Goal: Task Accomplishment & Management: Use online tool/utility

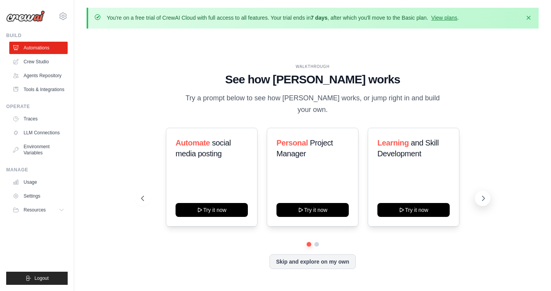
click at [476, 202] on button at bounding box center [482, 198] width 15 height 15
click at [481, 198] on icon at bounding box center [483, 199] width 8 height 8
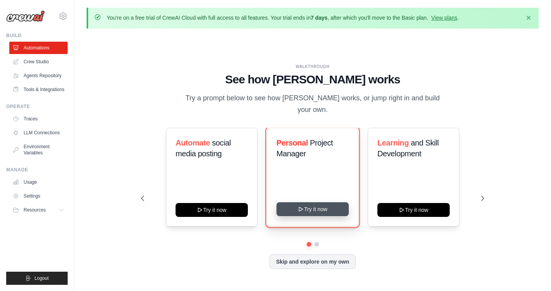
click at [284, 213] on button "Try it now" at bounding box center [312, 210] width 72 height 14
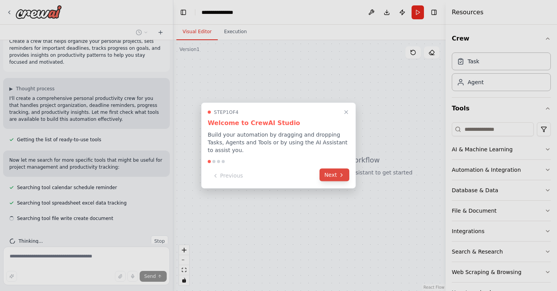
scroll to position [30, 0]
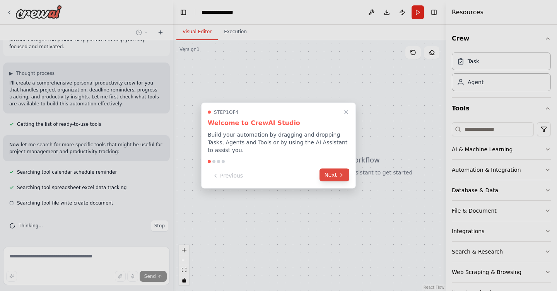
click at [332, 178] on button "Next" at bounding box center [334, 175] width 30 height 13
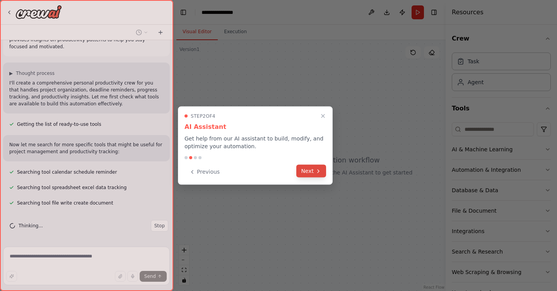
click at [318, 173] on icon at bounding box center [318, 171] width 6 height 6
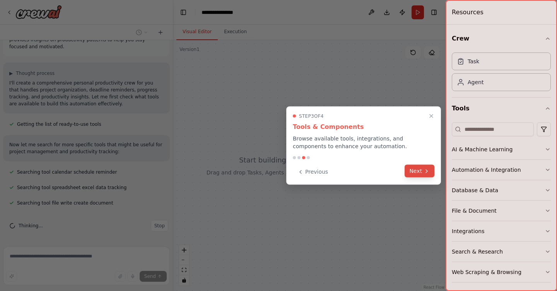
click at [413, 172] on button "Next" at bounding box center [419, 171] width 30 height 13
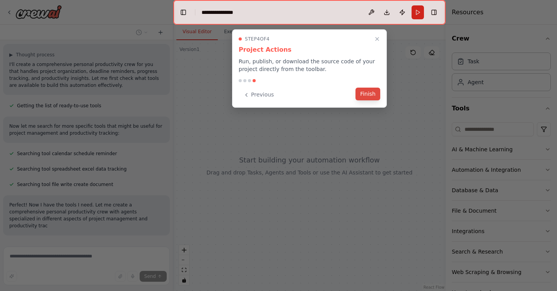
scroll to position [77, 0]
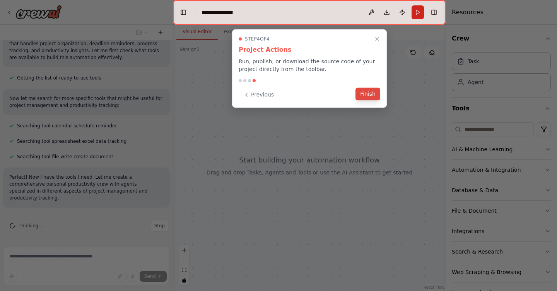
click at [370, 95] on button "Finish" at bounding box center [367, 94] width 25 height 13
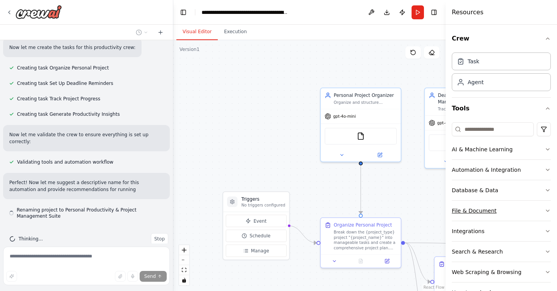
scroll to position [379, 0]
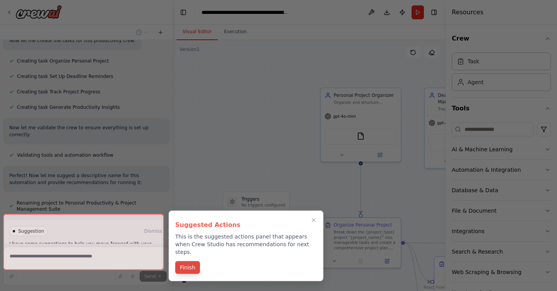
click at [188, 262] on button "Finish" at bounding box center [187, 268] width 25 height 13
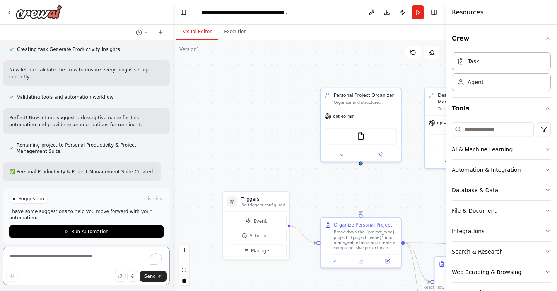
scroll to position [441, 0]
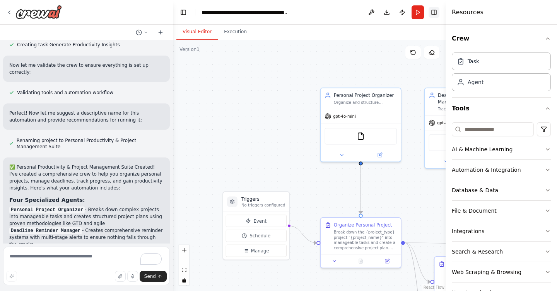
click at [438, 10] on button "Toggle Right Sidebar" at bounding box center [433, 12] width 11 height 11
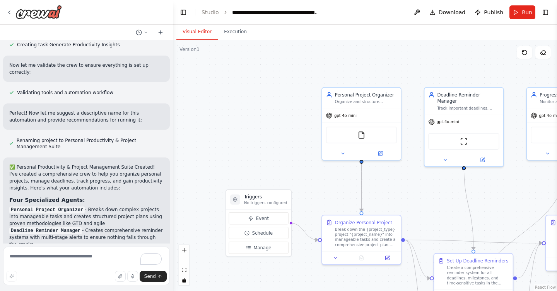
scroll to position [685, 0]
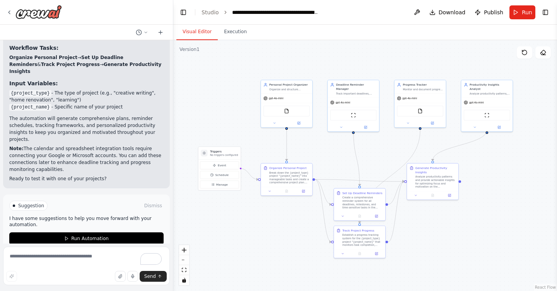
drag, startPoint x: 412, startPoint y: 65, endPoint x: 322, endPoint y: 65, distance: 89.7
click at [322, 65] on div ".deletable-edge-delete-btn { width: 20px; height: 20px; border: 0px solid #ffff…" at bounding box center [364, 165] width 383 height 251
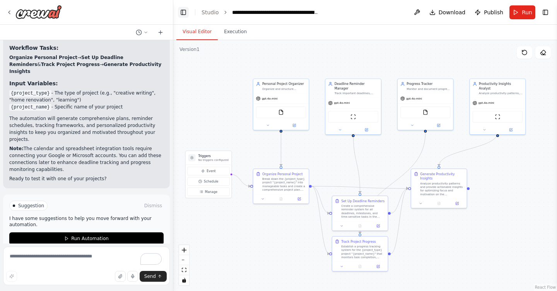
click at [183, 11] on button "Toggle Left Sidebar" at bounding box center [183, 12] width 11 height 11
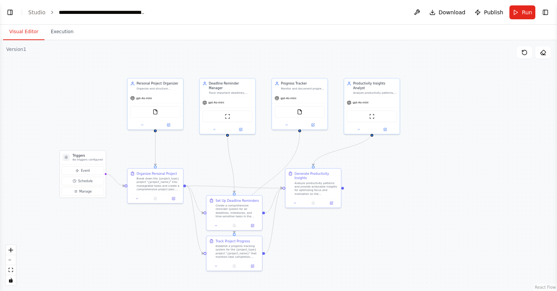
drag, startPoint x: 187, startPoint y: 63, endPoint x: 257, endPoint y: 64, distance: 69.6
click at [257, 64] on div ".deletable-edge-delete-btn { width: 20px; height: 20px; border: 0px solid #ffff…" at bounding box center [278, 165] width 557 height 251
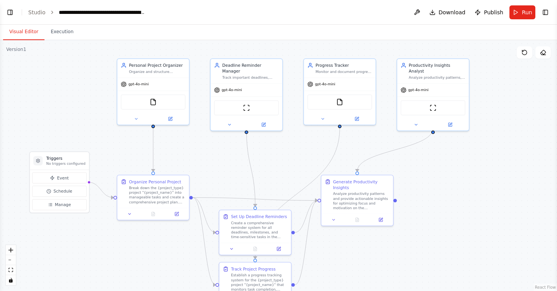
drag, startPoint x: 263, startPoint y: 74, endPoint x: 264, endPoint y: 50, distance: 24.4
click at [264, 49] on div ".deletable-edge-delete-btn { width: 20px; height: 20px; border: 0px solid #ffff…" at bounding box center [278, 165] width 557 height 251
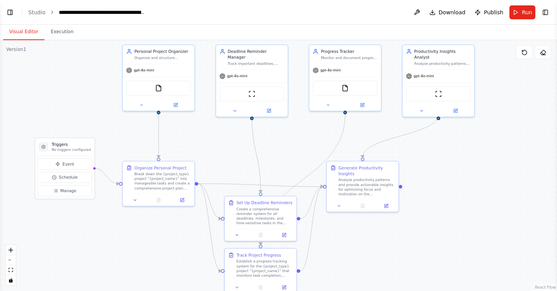
drag, startPoint x: 290, startPoint y: 158, endPoint x: 295, endPoint y: 143, distance: 15.7
click at [295, 143] on div ".deletable-edge-delete-btn { width: 20px; height: 20px; border: 0px solid #ffff…" at bounding box center [278, 165] width 557 height 251
click at [547, 12] on button "Toggle Right Sidebar" at bounding box center [545, 12] width 11 height 11
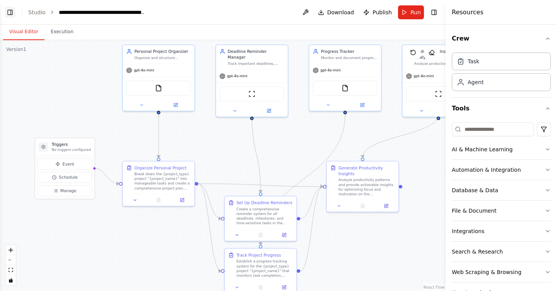
click at [10, 13] on button "Toggle Left Sidebar" at bounding box center [10, 12] width 11 height 11
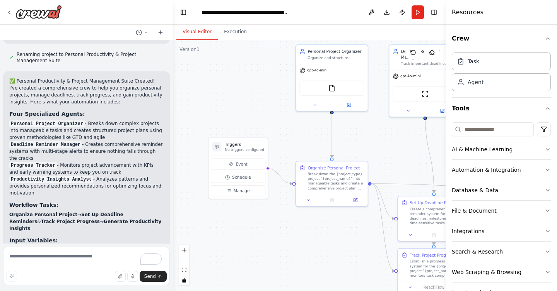
scroll to position [529, 0]
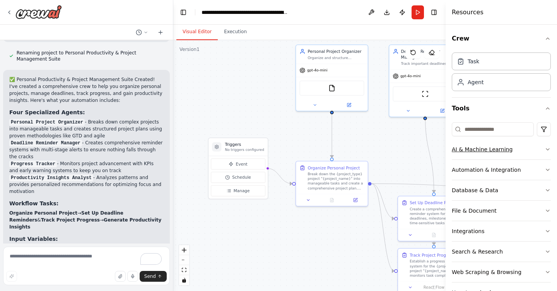
click at [544, 150] on icon "button" at bounding box center [547, 150] width 6 height 6
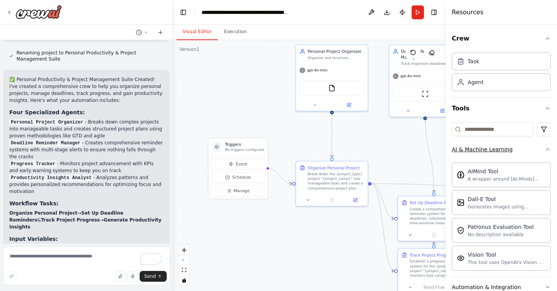
click at [544, 150] on icon "button" at bounding box center [547, 150] width 6 height 6
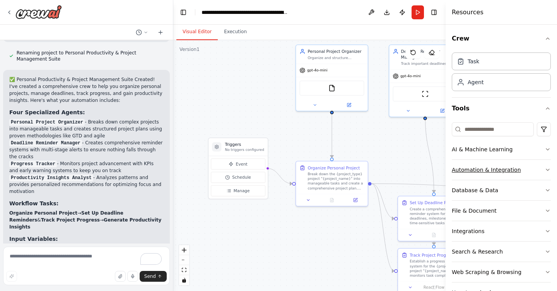
click at [544, 172] on icon "button" at bounding box center [547, 170] width 6 height 6
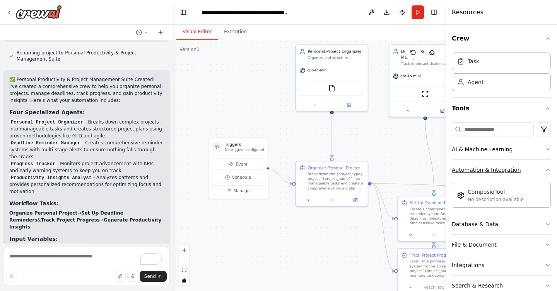
click at [544, 172] on icon "button" at bounding box center [547, 170] width 6 height 6
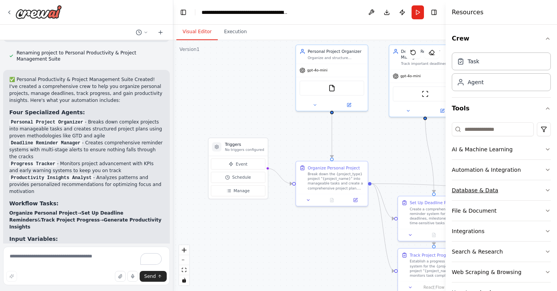
click at [544, 193] on icon "button" at bounding box center [547, 190] width 6 height 6
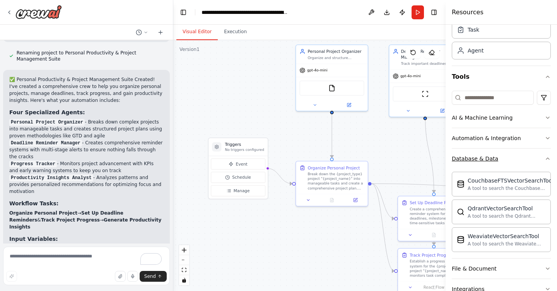
scroll to position [36, 0]
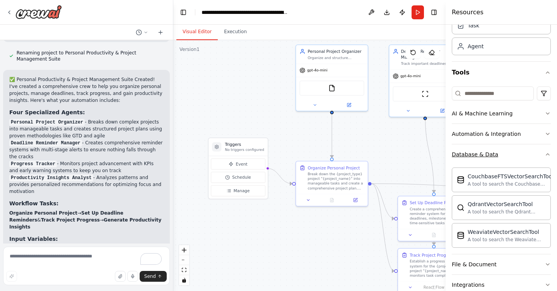
click at [546, 154] on icon "button" at bounding box center [547, 155] width 3 height 2
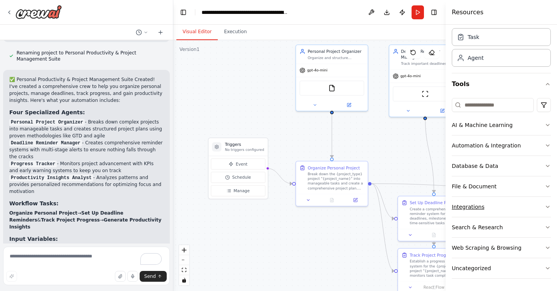
click at [544, 209] on icon "button" at bounding box center [547, 207] width 6 height 6
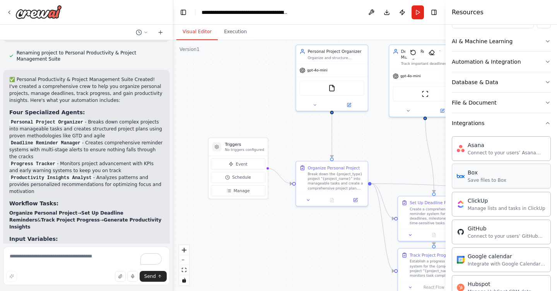
scroll to position [108, 0]
click at [544, 125] on icon "button" at bounding box center [547, 124] width 6 height 6
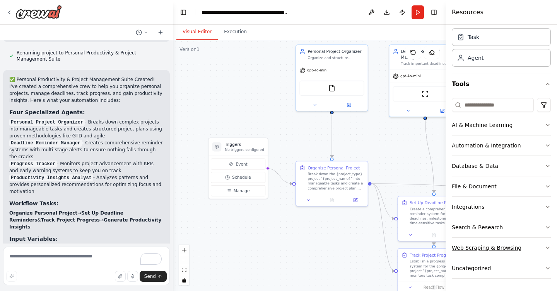
click at [544, 248] on icon "button" at bounding box center [547, 248] width 6 height 6
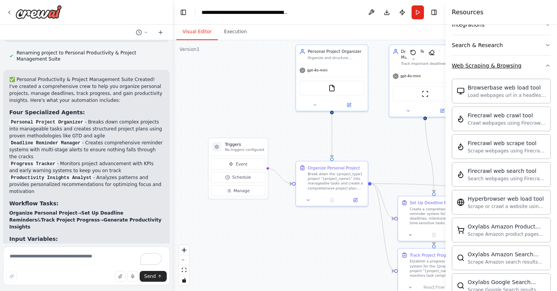
scroll to position [209, 0]
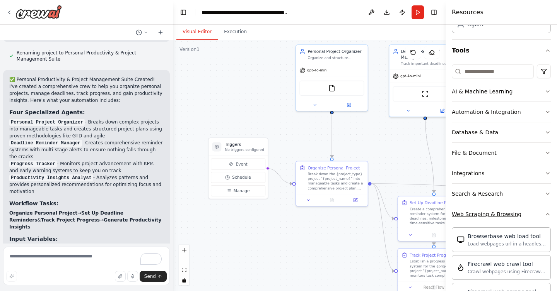
click at [534, 213] on button "Web Scraping & Browsing" at bounding box center [501, 215] width 99 height 20
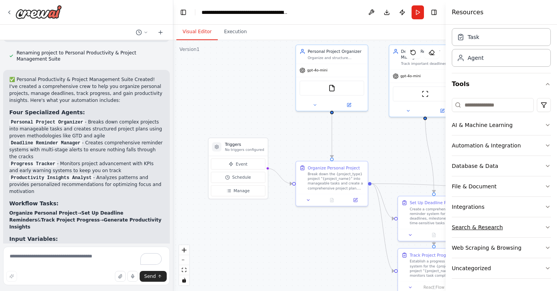
click at [531, 228] on button "Search & Research" at bounding box center [501, 228] width 99 height 20
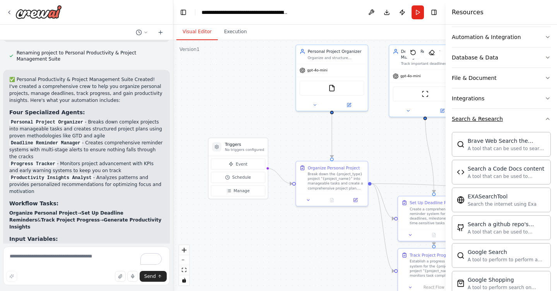
scroll to position [129, 0]
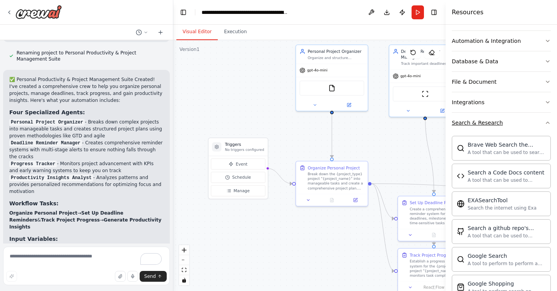
click at [544, 122] on icon "button" at bounding box center [547, 123] width 6 height 6
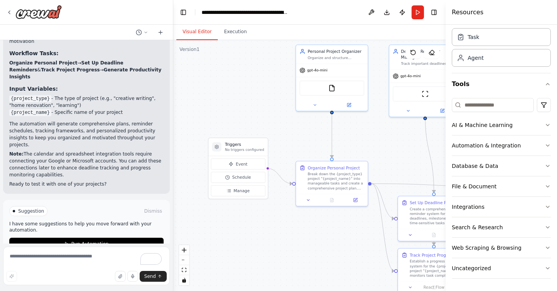
scroll to position [685, 0]
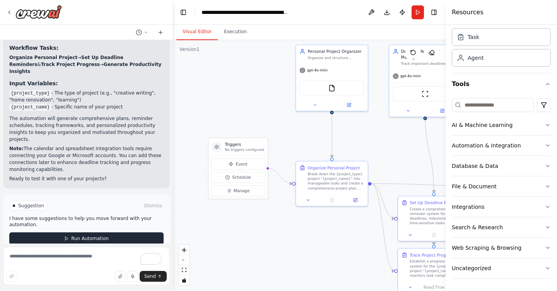
click at [89, 236] on span "Run Automation" at bounding box center [89, 239] width 37 height 6
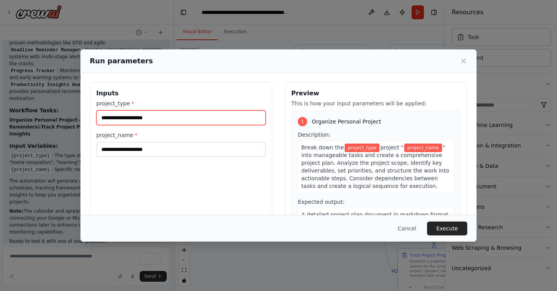
click at [170, 112] on input "project_type *" at bounding box center [180, 118] width 169 height 15
type input "********"
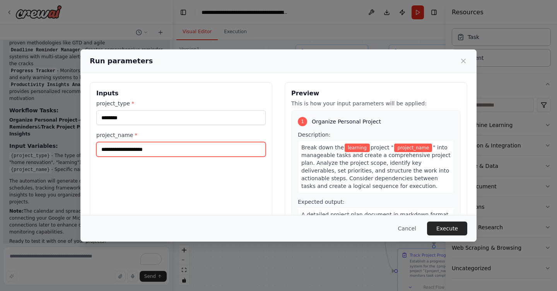
click at [198, 149] on input "project_name *" at bounding box center [180, 149] width 169 height 15
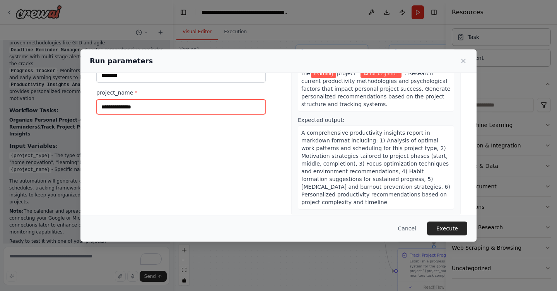
scroll to position [60, 0]
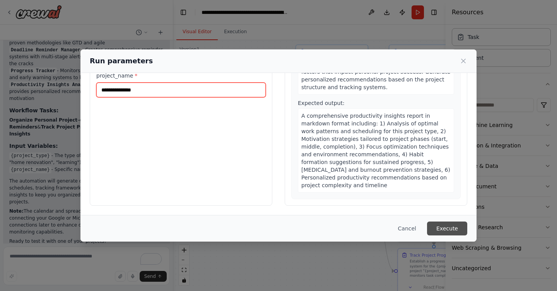
type input "**********"
click at [448, 230] on button "Execute" at bounding box center [447, 229] width 40 height 14
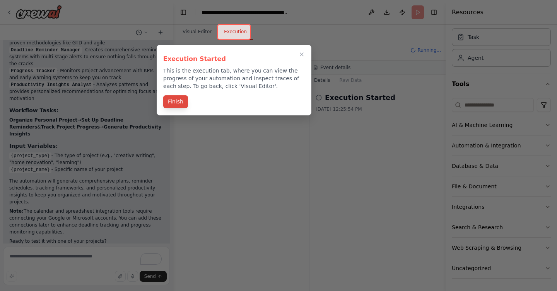
click at [175, 102] on button "Finish" at bounding box center [175, 101] width 25 height 13
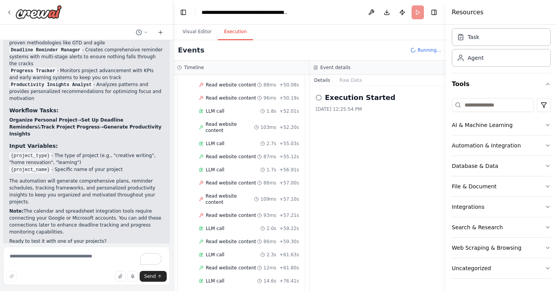
scroll to position [685, 0]
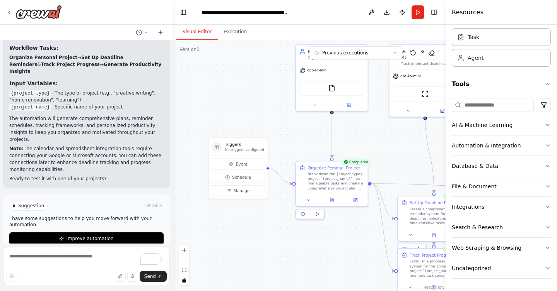
click at [205, 29] on button "Visual Editor" at bounding box center [196, 32] width 41 height 16
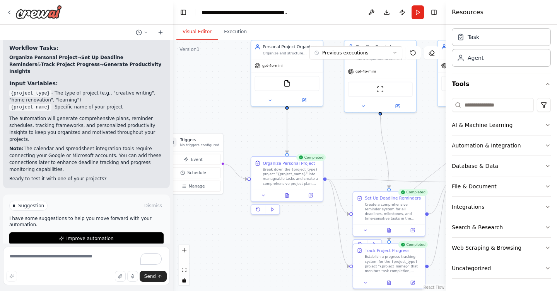
drag, startPoint x: 379, startPoint y: 136, endPoint x: 334, endPoint y: 132, distance: 45.1
click at [334, 132] on div ".deletable-edge-delete-btn { width: 20px; height: 20px; border: 0px solid #ffff…" at bounding box center [309, 165] width 272 height 251
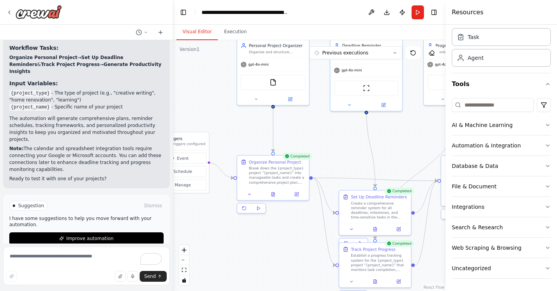
drag, startPoint x: 344, startPoint y: 136, endPoint x: 322, endPoint y: 129, distance: 23.5
click at [322, 129] on div ".deletable-edge-delete-btn { width: 20px; height: 20px; border: 0px solid #ffff…" at bounding box center [309, 165] width 272 height 251
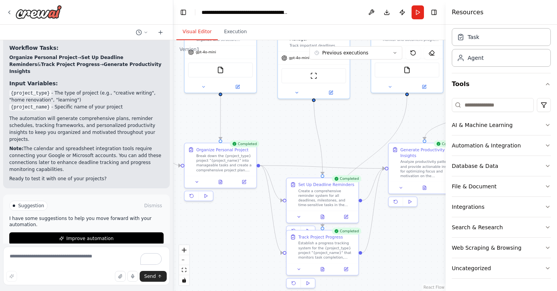
drag, startPoint x: 392, startPoint y: 136, endPoint x: 346, endPoint y: 128, distance: 47.0
click at [346, 128] on div ".deletable-edge-delete-btn { width: 20px; height: 20px; border: 0px solid #ffff…" at bounding box center [309, 165] width 272 height 251
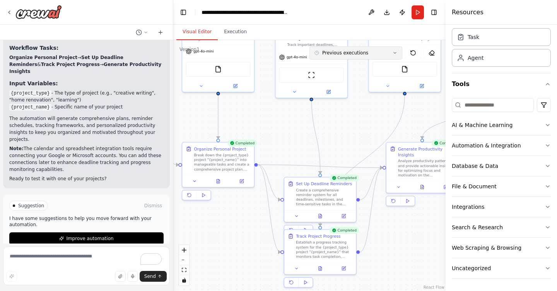
click at [394, 53] on icon at bounding box center [394, 53] width 5 height 5
click at [394, 53] on icon at bounding box center [395, 53] width 2 height 1
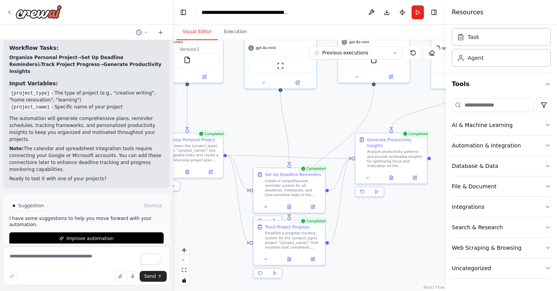
drag, startPoint x: 356, startPoint y: 118, endPoint x: 325, endPoint y: 109, distance: 32.3
click at [325, 109] on div ".deletable-edge-delete-btn { width: 20px; height: 20px; border: 0px solid #ffff…" at bounding box center [309, 165] width 272 height 251
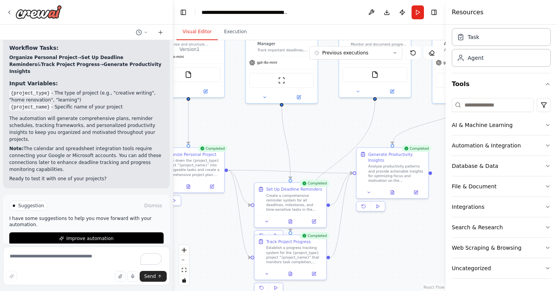
drag, startPoint x: 409, startPoint y: 236, endPoint x: 412, endPoint y: 252, distance: 16.5
click at [412, 252] on div ".deletable-edge-delete-btn { width: 20px; height: 20px; border: 0px solid #ffff…" at bounding box center [309, 165] width 272 height 251
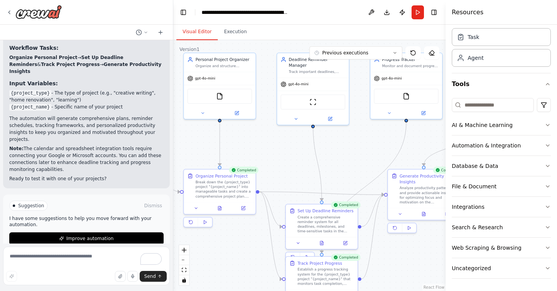
drag, startPoint x: 307, startPoint y: 139, endPoint x: 334, endPoint y: 156, distance: 32.0
click at [334, 156] on div ".deletable-edge-delete-btn { width: 20px; height: 20px; border: 0px solid #ffff…" at bounding box center [309, 165] width 272 height 251
click at [339, 10] on header "**********" at bounding box center [309, 12] width 272 height 25
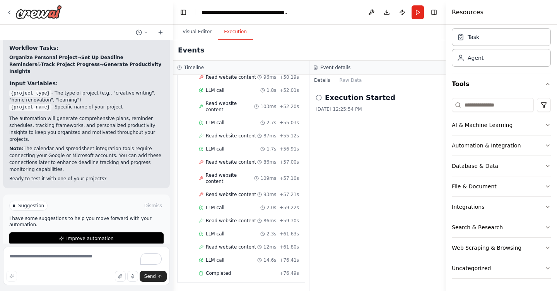
click at [230, 32] on button "Execution" at bounding box center [235, 32] width 35 height 16
click at [226, 273] on span "Completed" at bounding box center [218, 274] width 25 height 6
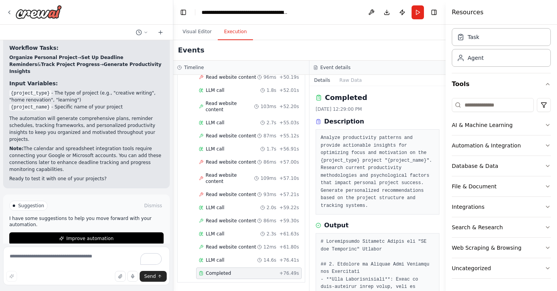
click at [443, 115] on button "Toggle Sidebar" at bounding box center [445, 145] width 6 height 291
drag, startPoint x: 443, startPoint y: 112, endPoint x: 444, endPoint y: 131, distance: 19.4
click at [444, 132] on button "Toggle Sidebar" at bounding box center [445, 145] width 6 height 291
drag, startPoint x: 442, startPoint y: 116, endPoint x: 446, endPoint y: 130, distance: 14.2
click at [446, 130] on div "Resources Crew Task Agent Tools AI & Machine Learning Automation & Integration …" at bounding box center [500, 145] width 111 height 291
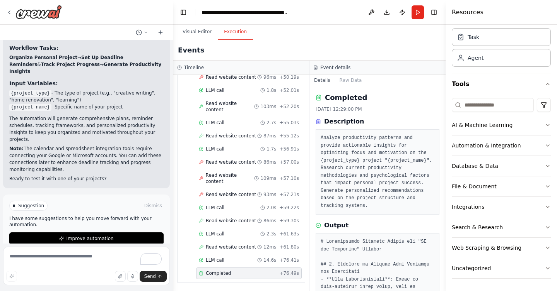
scroll to position [179, 0]
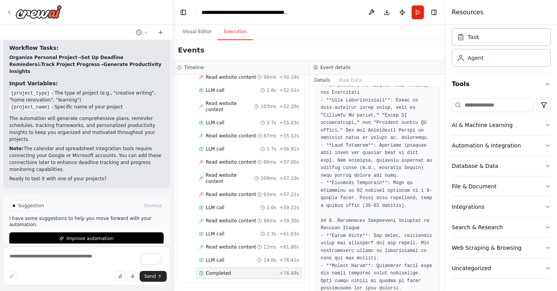
drag, startPoint x: 443, startPoint y: 134, endPoint x: 440, endPoint y: 119, distance: 15.0
click at [440, 119] on div "Create a crew that helps organize your personal projects, sets reminders for im…" at bounding box center [278, 145] width 557 height 291
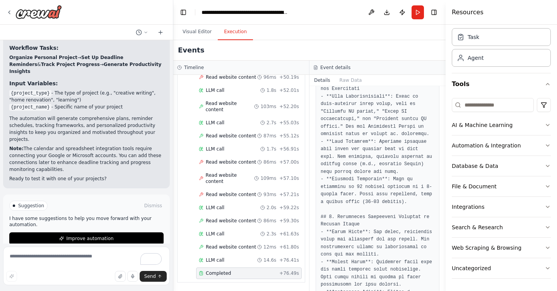
scroll to position [186, 0]
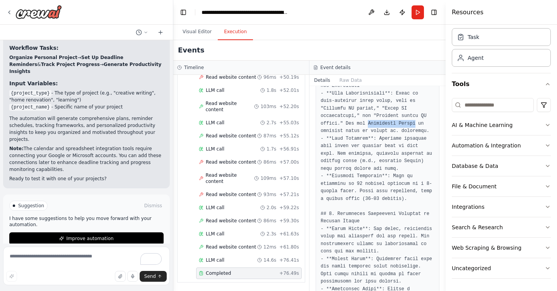
drag, startPoint x: 368, startPoint y: 129, endPoint x: 415, endPoint y: 131, distance: 46.8
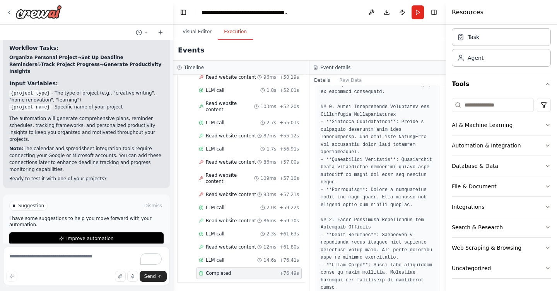
scroll to position [407, 0]
drag, startPoint x: 399, startPoint y: 159, endPoint x: 427, endPoint y: 160, distance: 27.5
click at [427, 160] on pre at bounding box center [377, 201] width 114 height 739
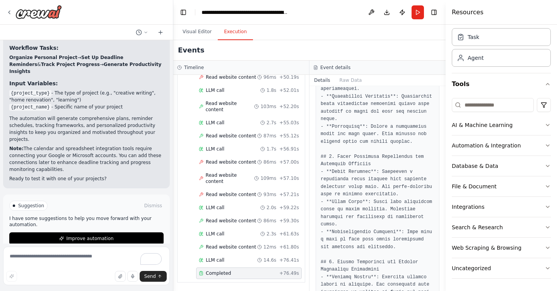
scroll to position [473, 0]
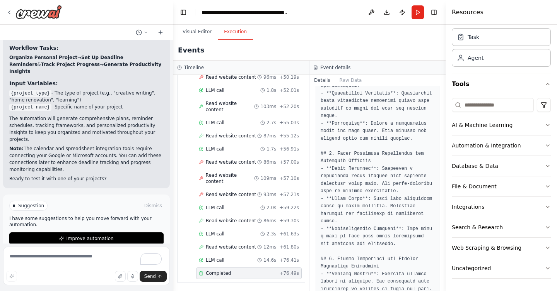
click at [401, 171] on pre at bounding box center [377, 135] width 114 height 739
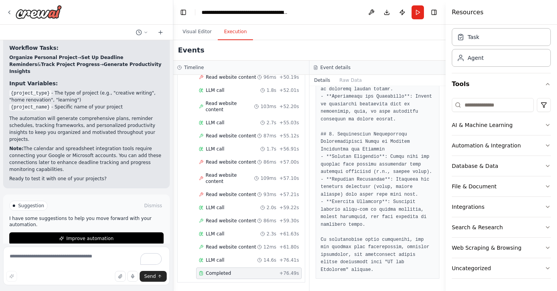
scroll to position [748, 0]
